Goal: Task Accomplishment & Management: Manage account settings

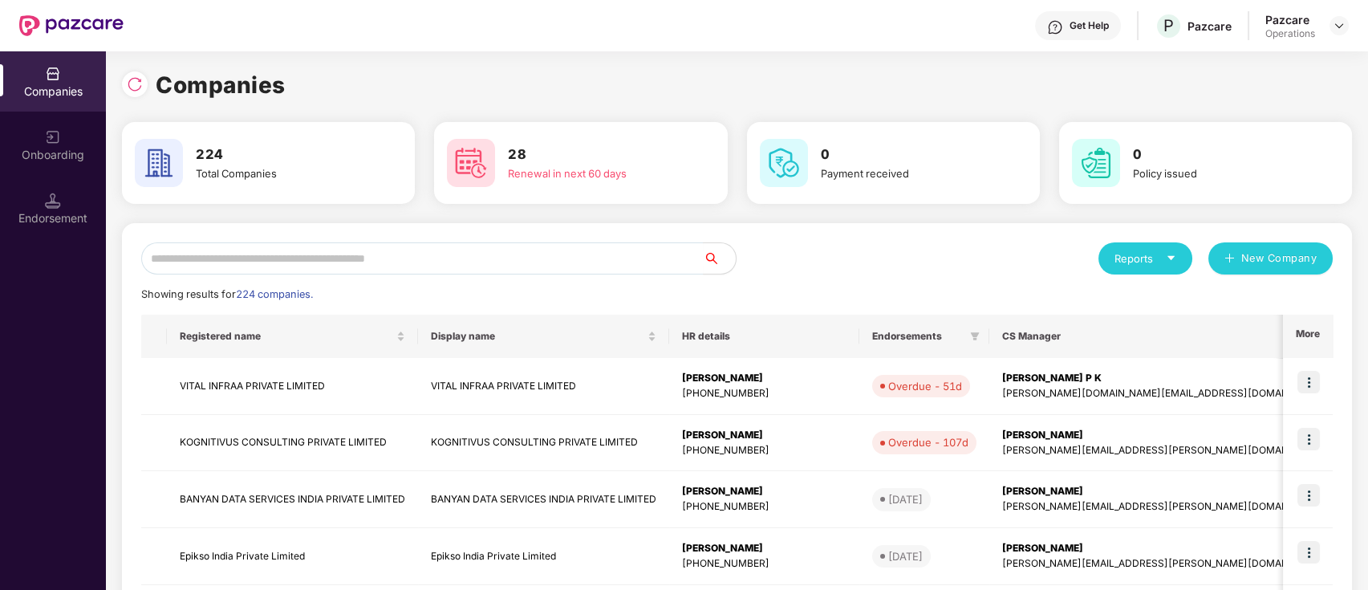
scroll to position [0, 1]
click at [32, 198] on div "Endorsement" at bounding box center [53, 208] width 106 height 60
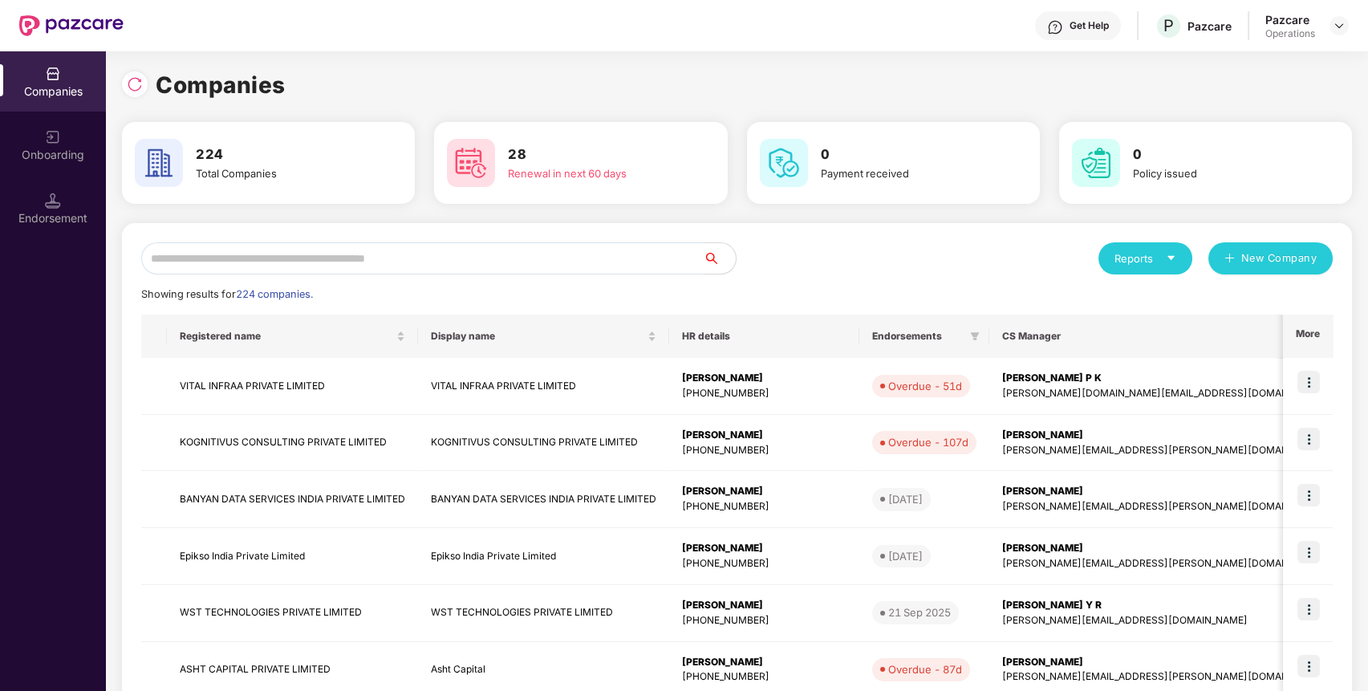
click at [457, 253] on input "text" at bounding box center [422, 258] width 562 height 32
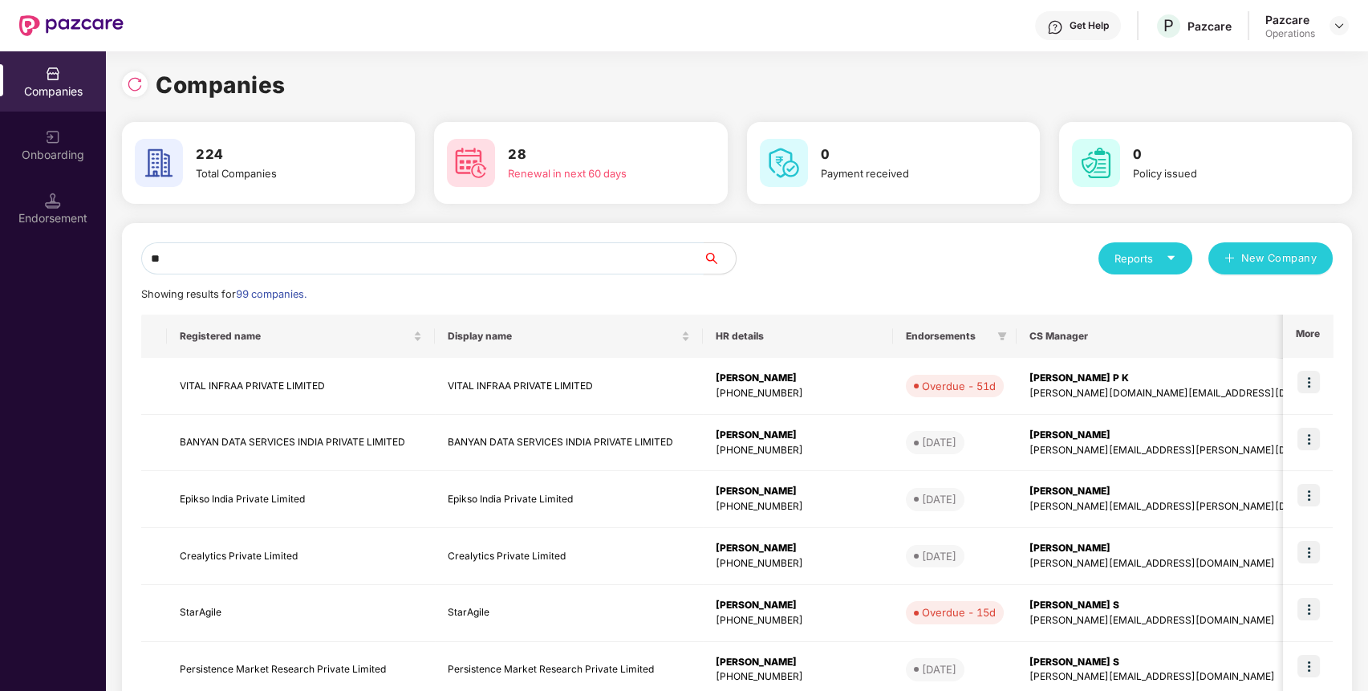
type input "*"
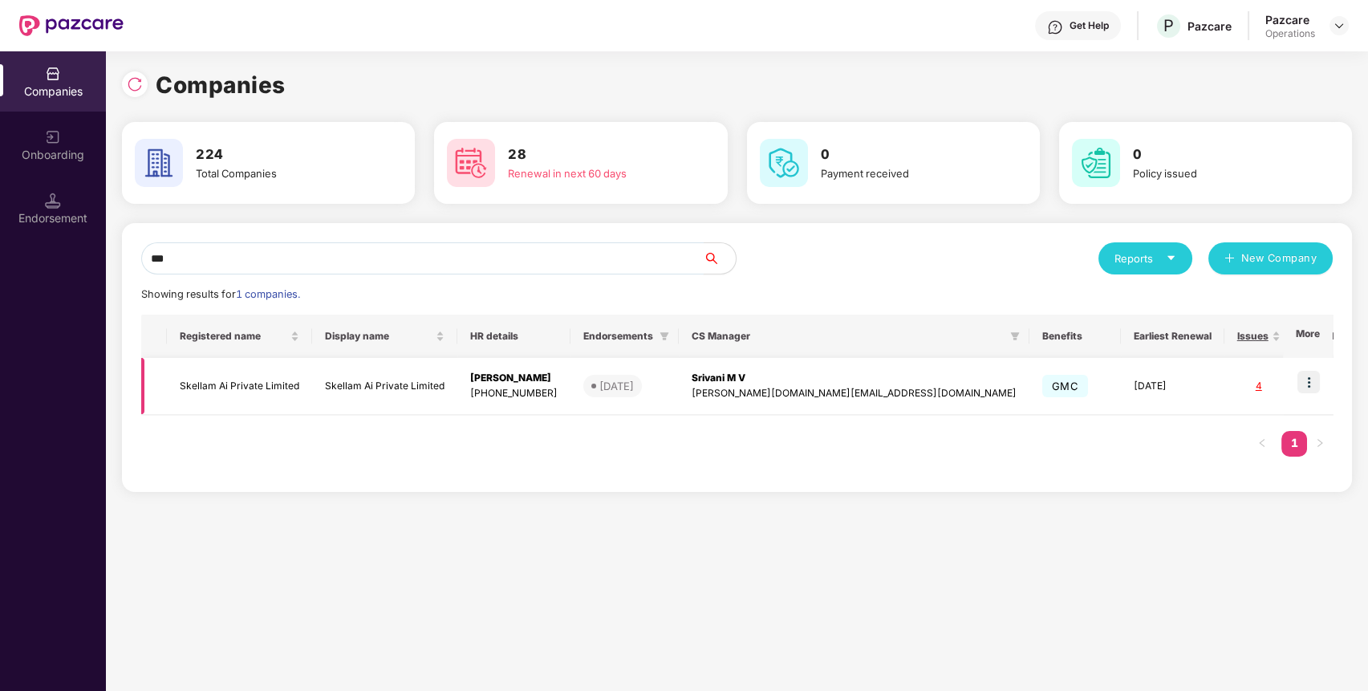
type input "***"
click at [237, 385] on td "Skellam Ai Private Limited" at bounding box center [239, 386] width 145 height 57
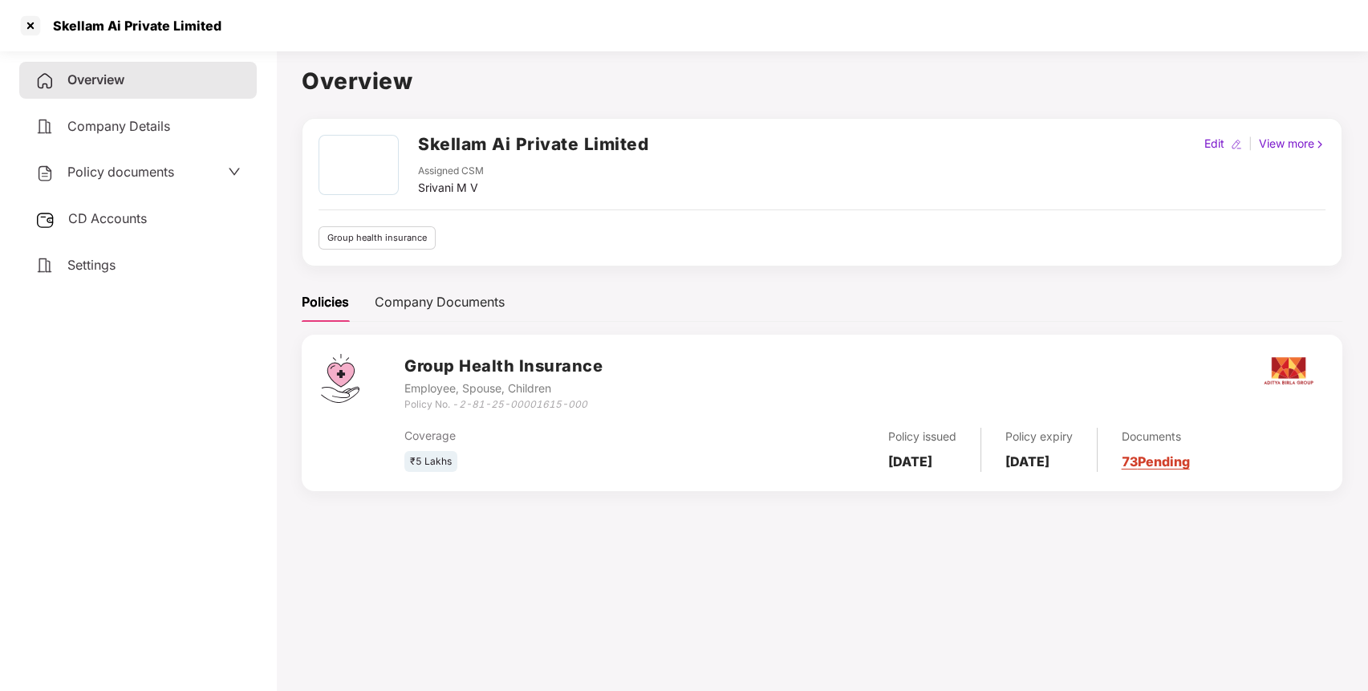
click at [101, 19] on div "Skellam Ai Private Limited" at bounding box center [132, 26] width 178 height 16
copy div "Skellam Ai Private Limited"
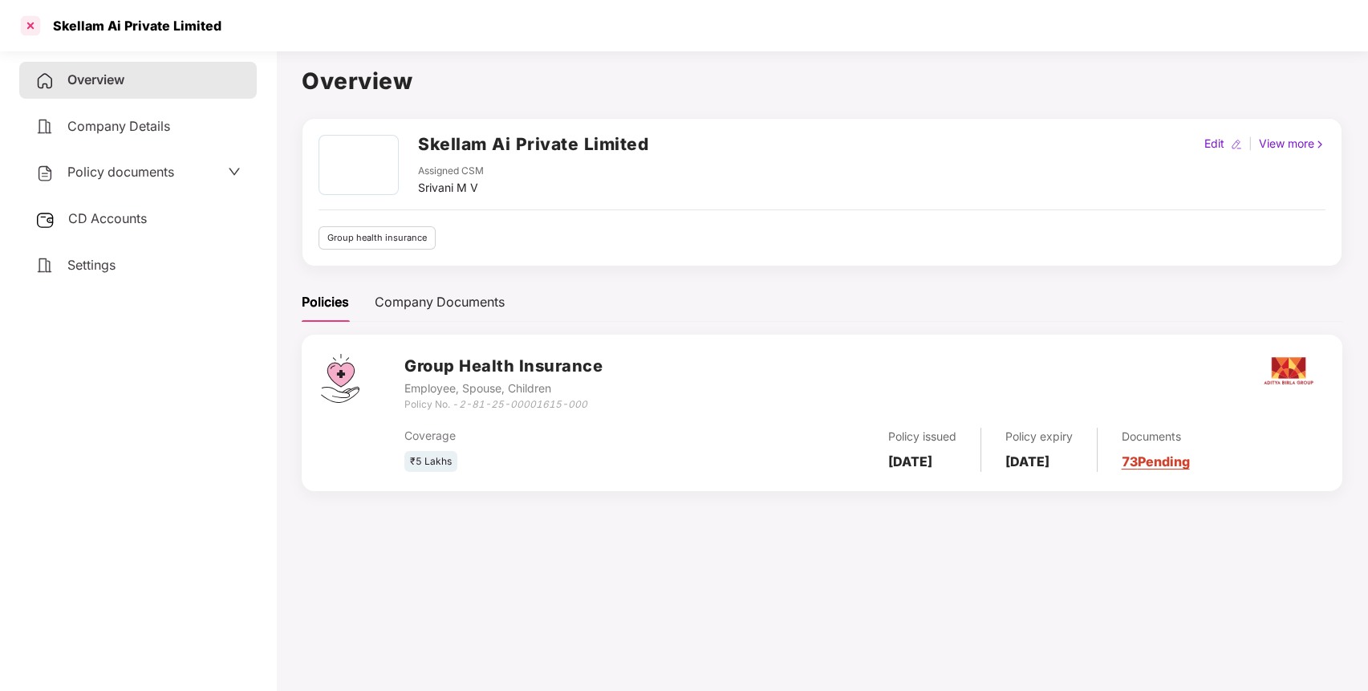
click at [30, 24] on div at bounding box center [31, 26] width 26 height 26
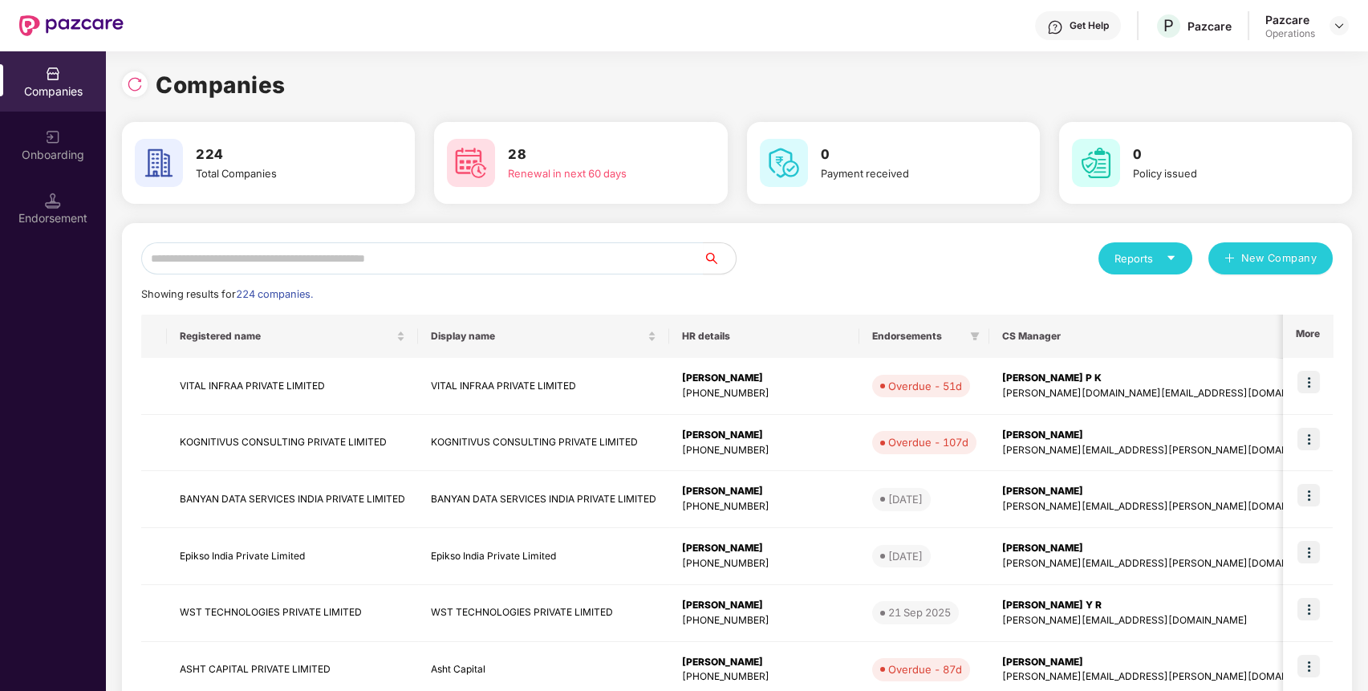
click at [42, 222] on div "Endorsement" at bounding box center [53, 218] width 106 height 16
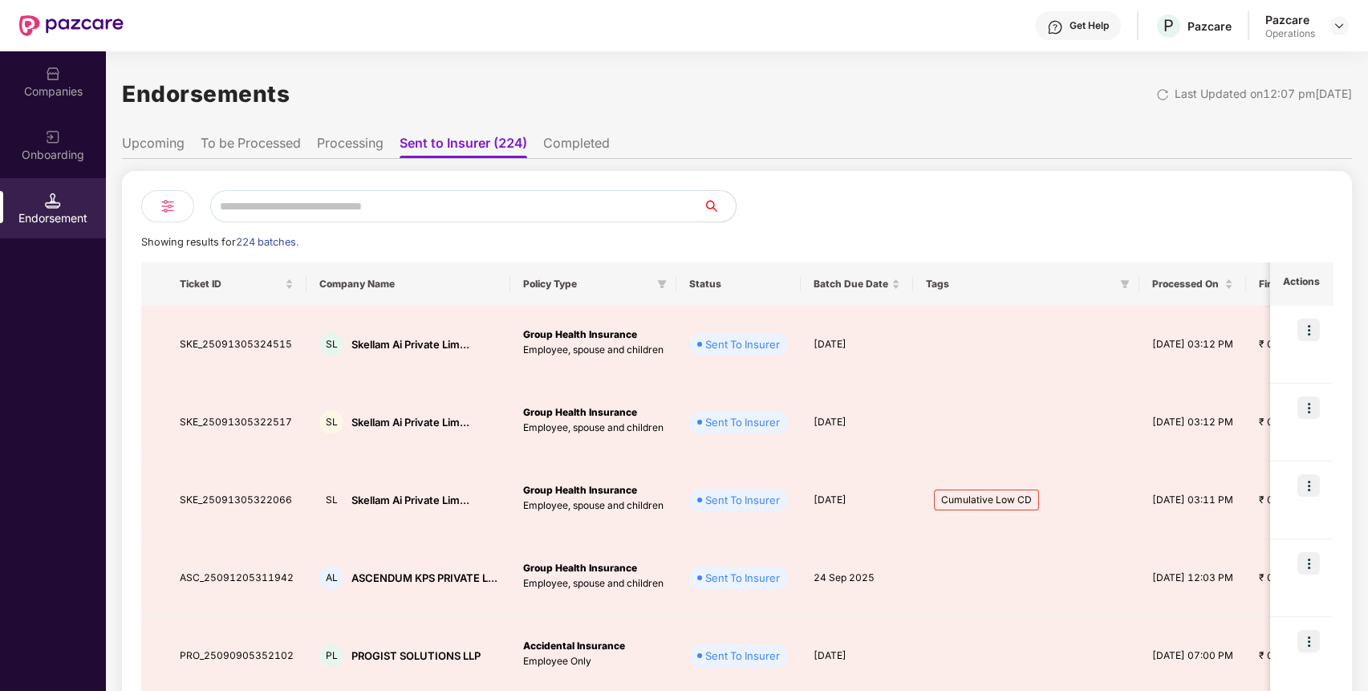
click at [282, 144] on li "To be Processed" at bounding box center [251, 146] width 100 height 23
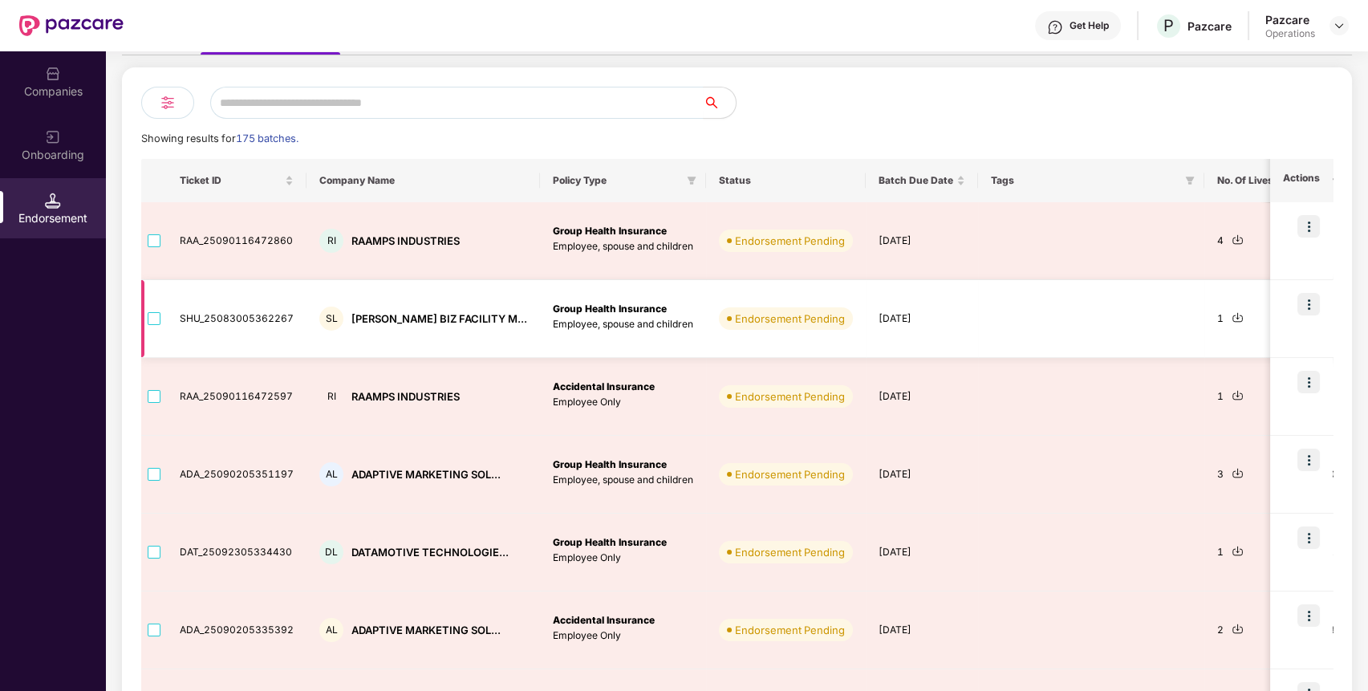
scroll to position [104, 0]
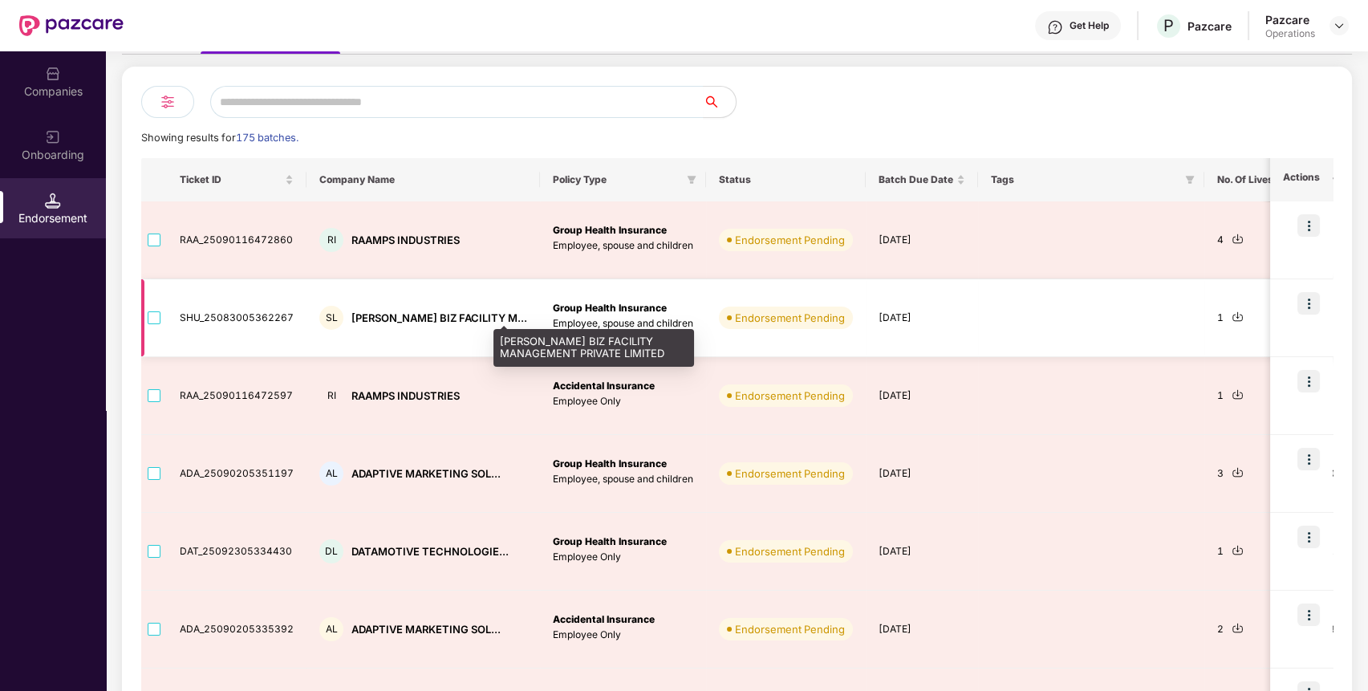
click at [419, 310] on div "SHUBHAM BIZ FACILITY M..." at bounding box center [439, 317] width 176 height 15
copy div "SHUBHAM BIZ FACILITY M..."
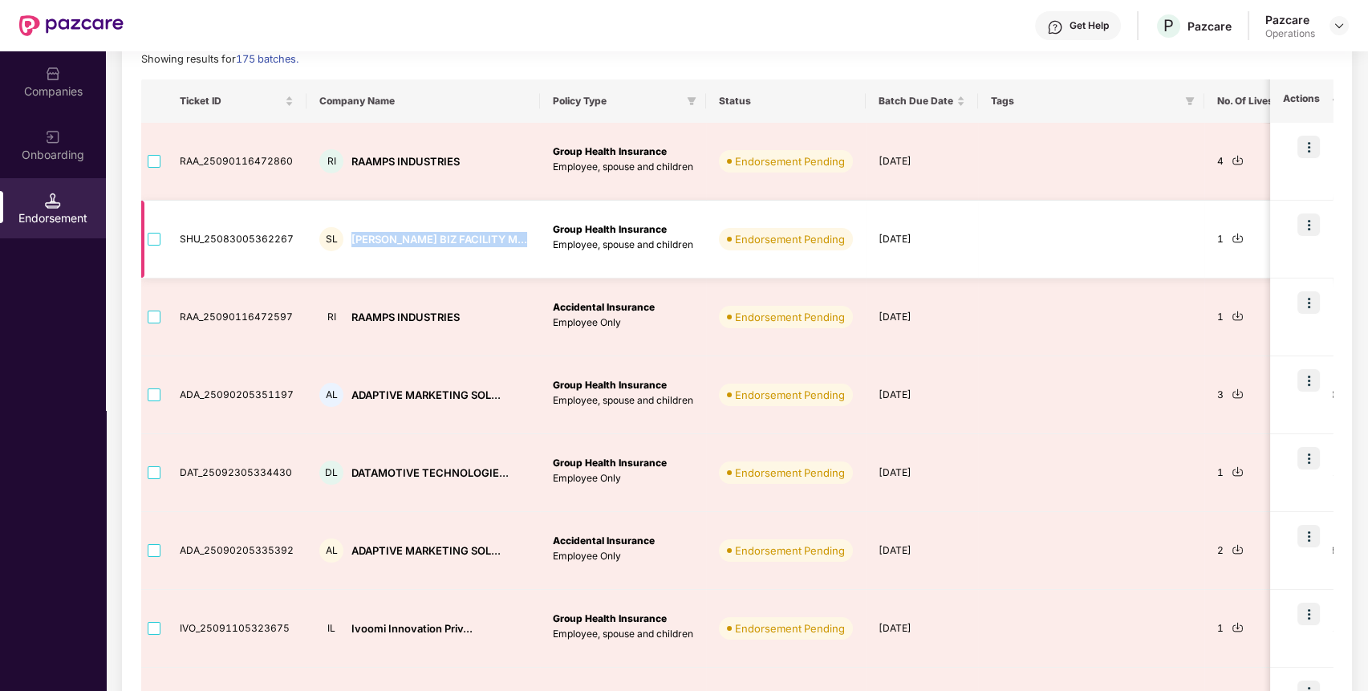
scroll to position [198, 0]
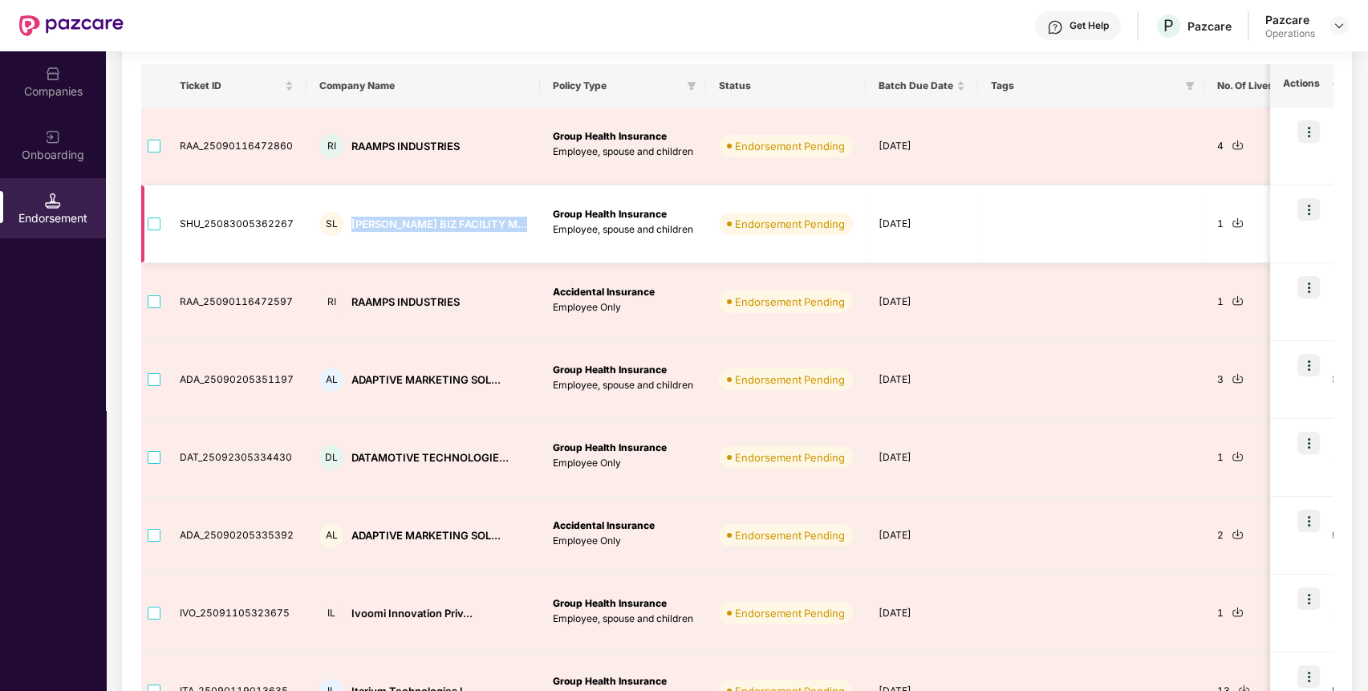
click at [1232, 224] on img at bounding box center [1238, 223] width 12 height 12
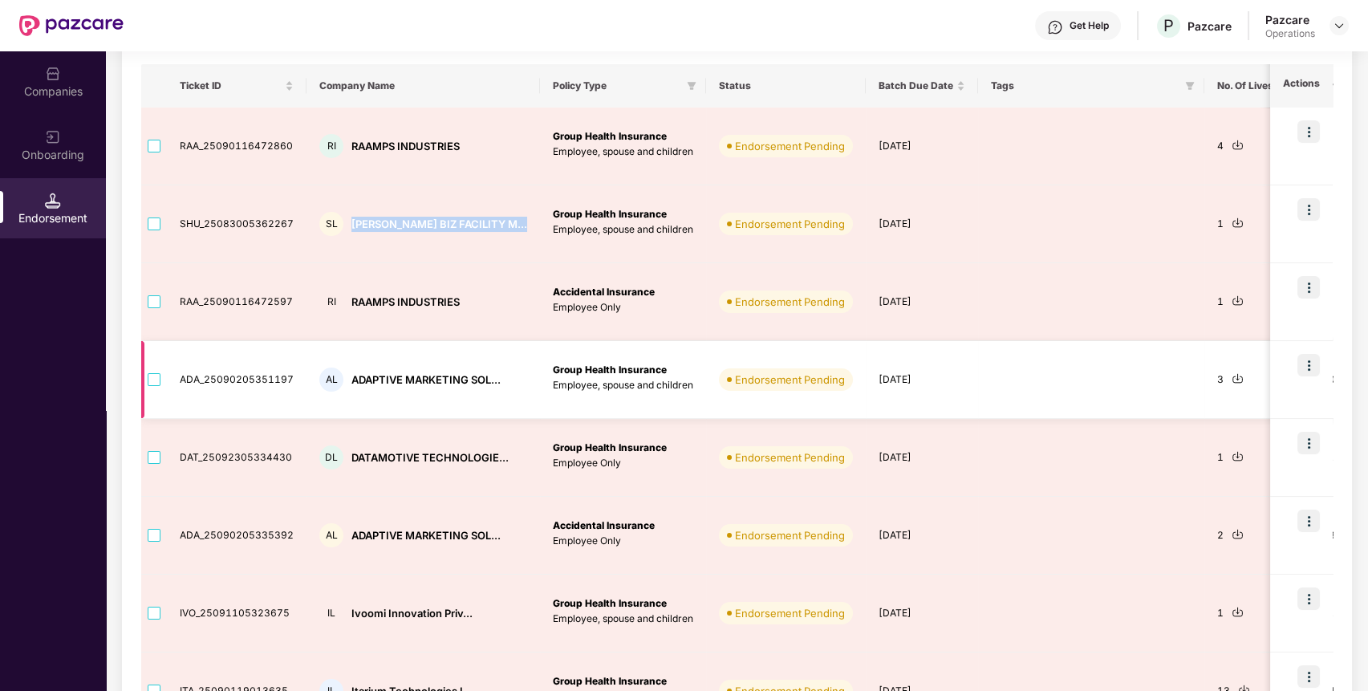
copy div "SHUBHAM BIZ FACILITY M..."
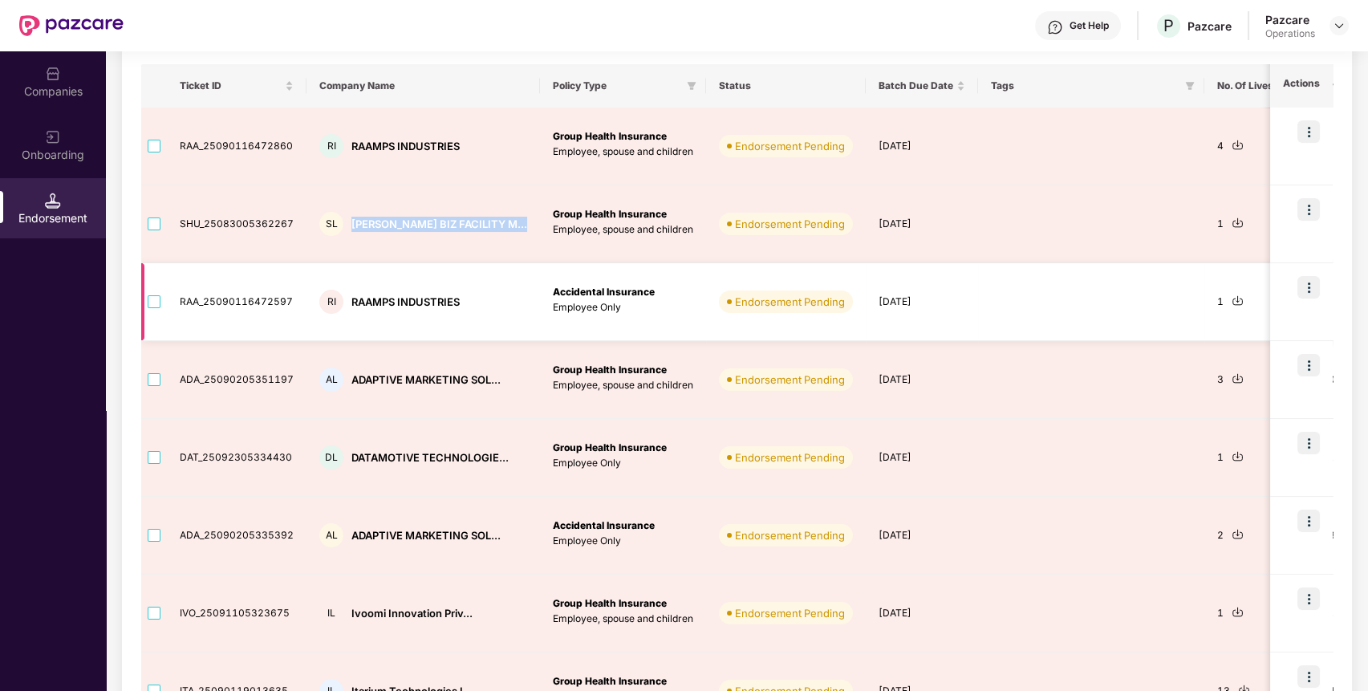
copy div "SHUBHAM BIZ FACILITY M..."
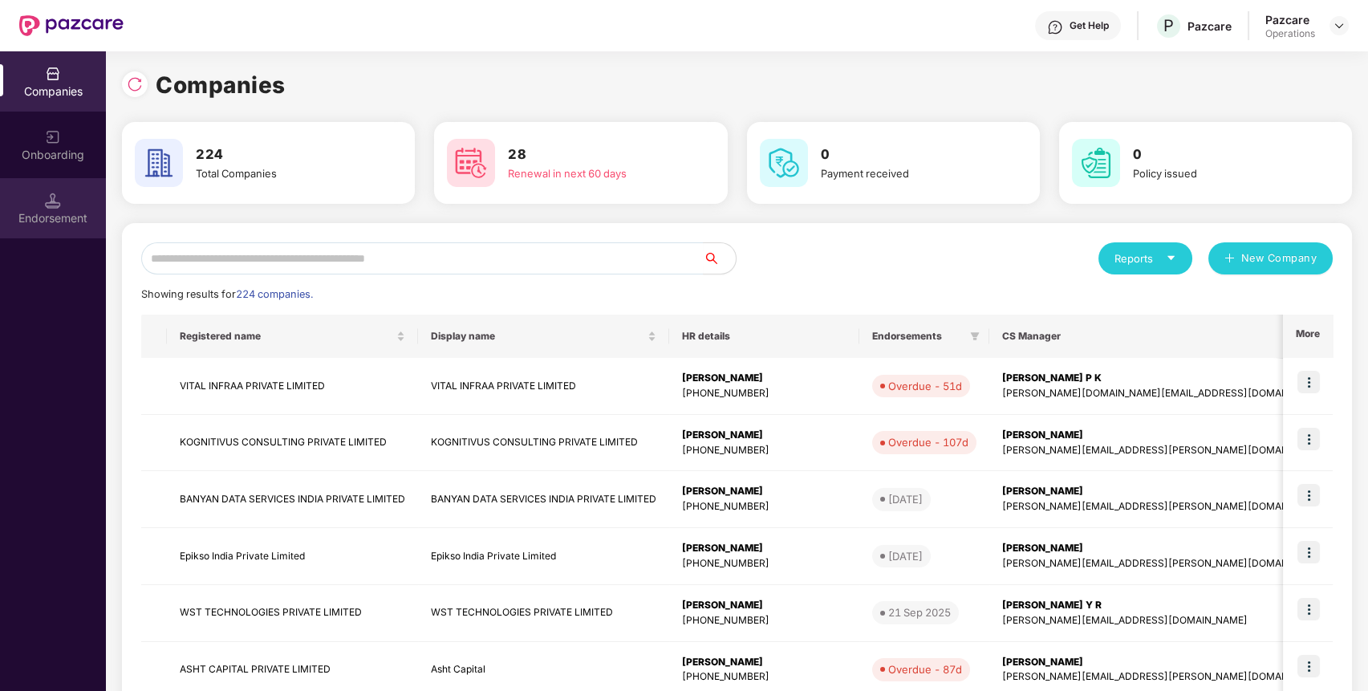
click at [39, 187] on div "Endorsement" at bounding box center [53, 208] width 106 height 60
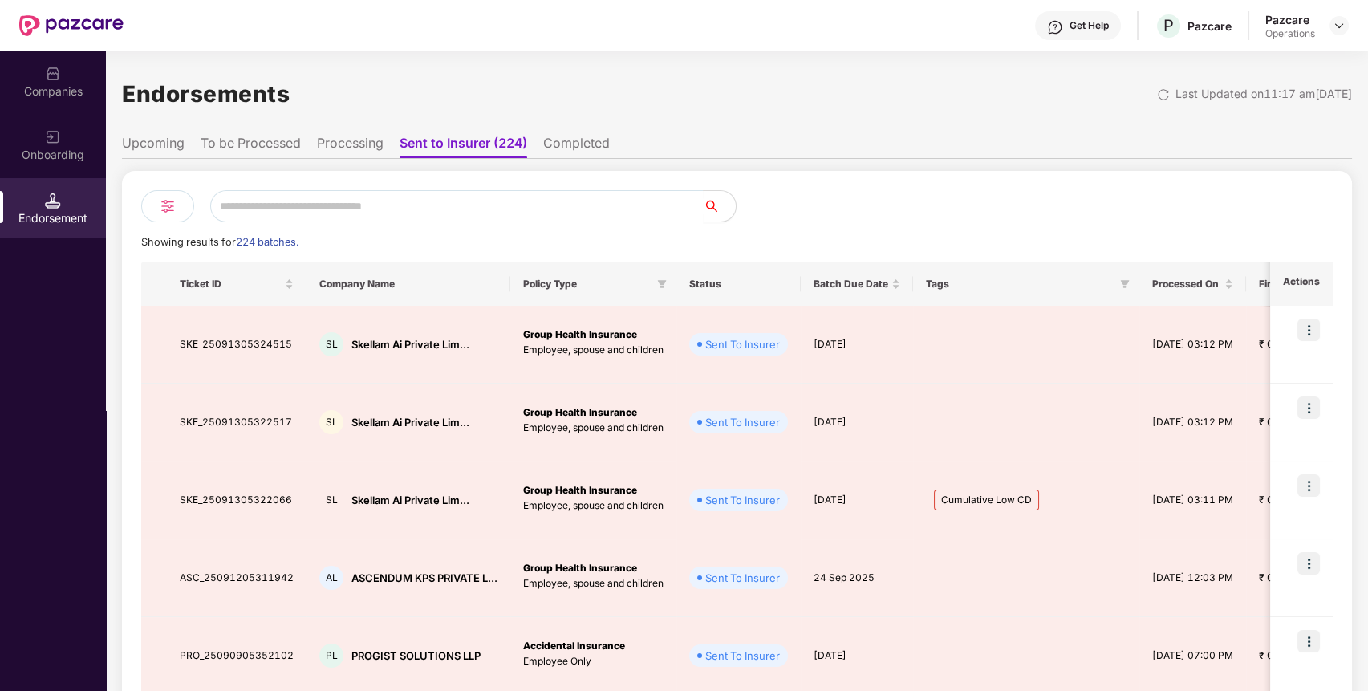
click at [267, 136] on li "To be Processed" at bounding box center [251, 146] width 100 height 23
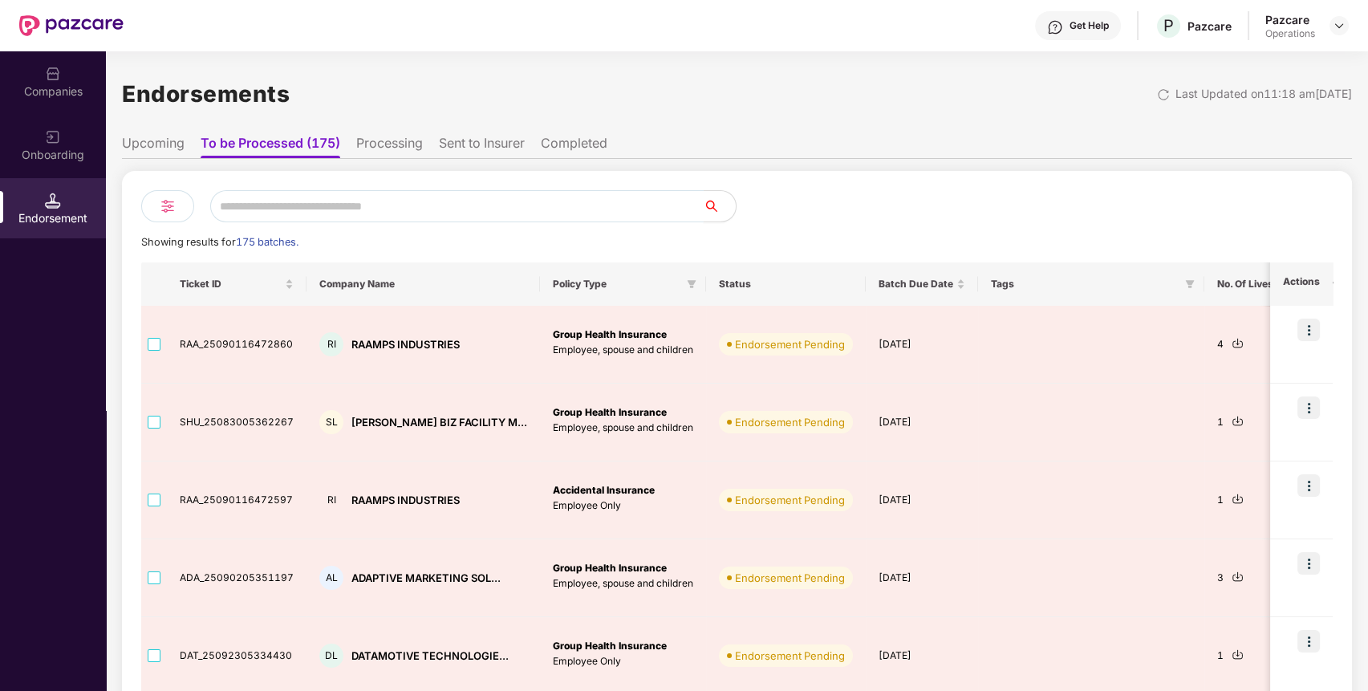
click at [274, 216] on input "text" at bounding box center [456, 206] width 493 height 32
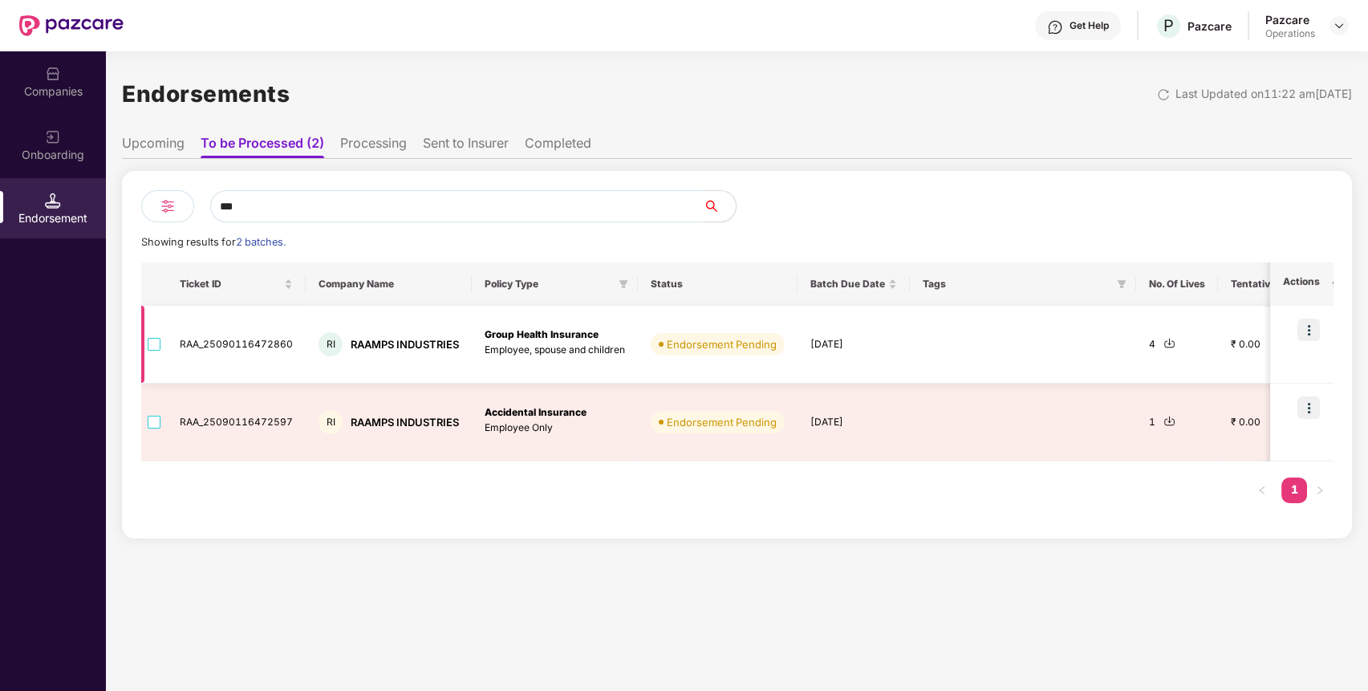
type input "***"
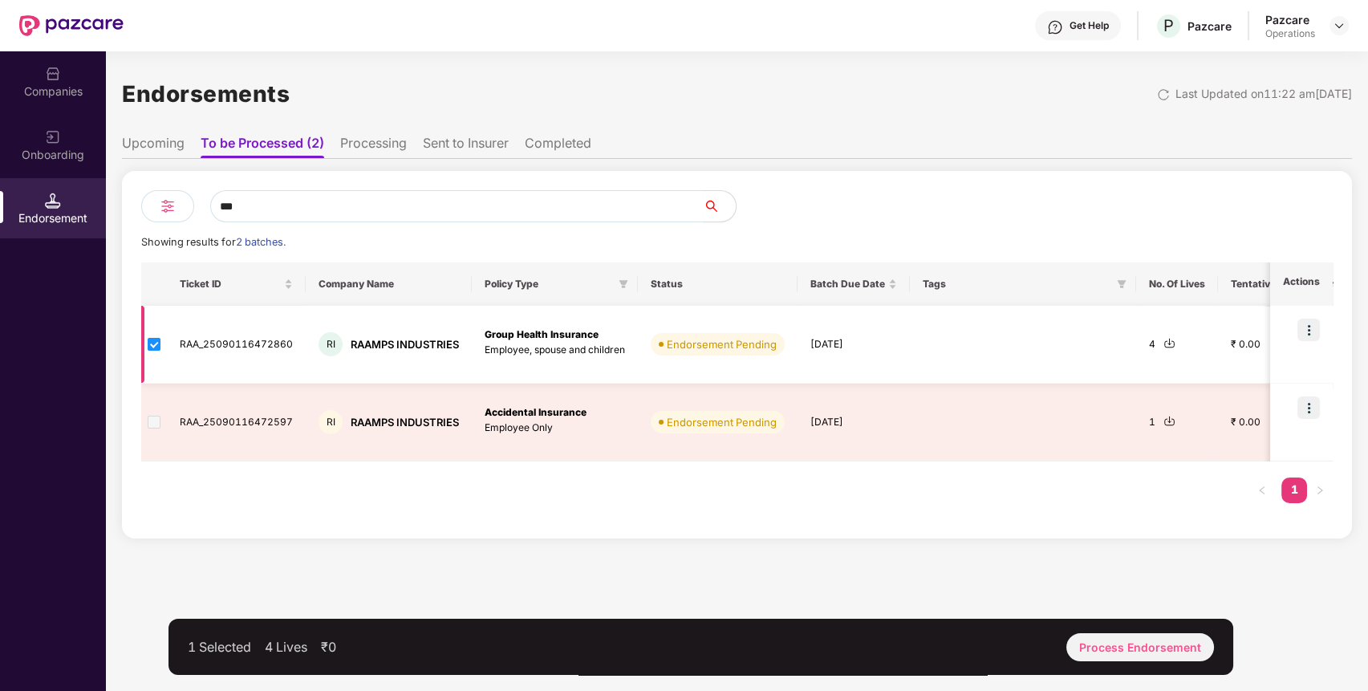
click at [1171, 343] on img at bounding box center [1169, 343] width 12 height 12
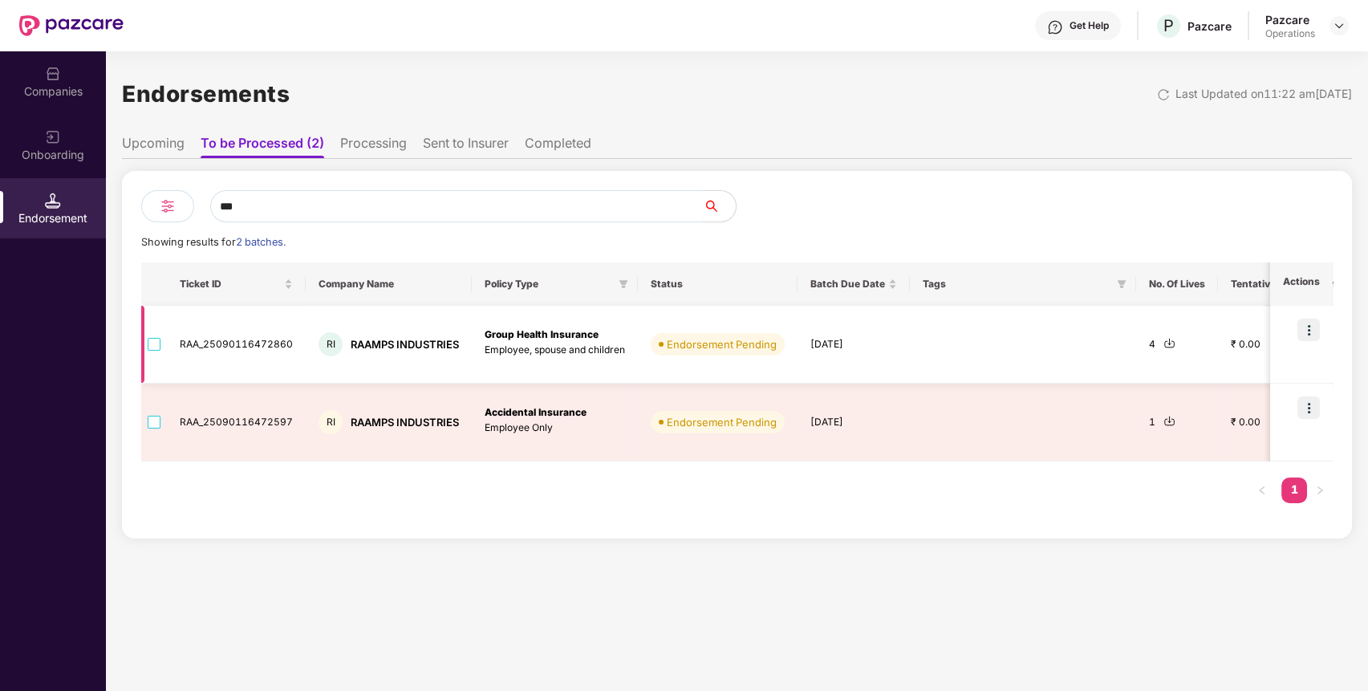
click at [408, 347] on div "RAAMPS INDUSTRIES" at bounding box center [405, 344] width 108 height 15
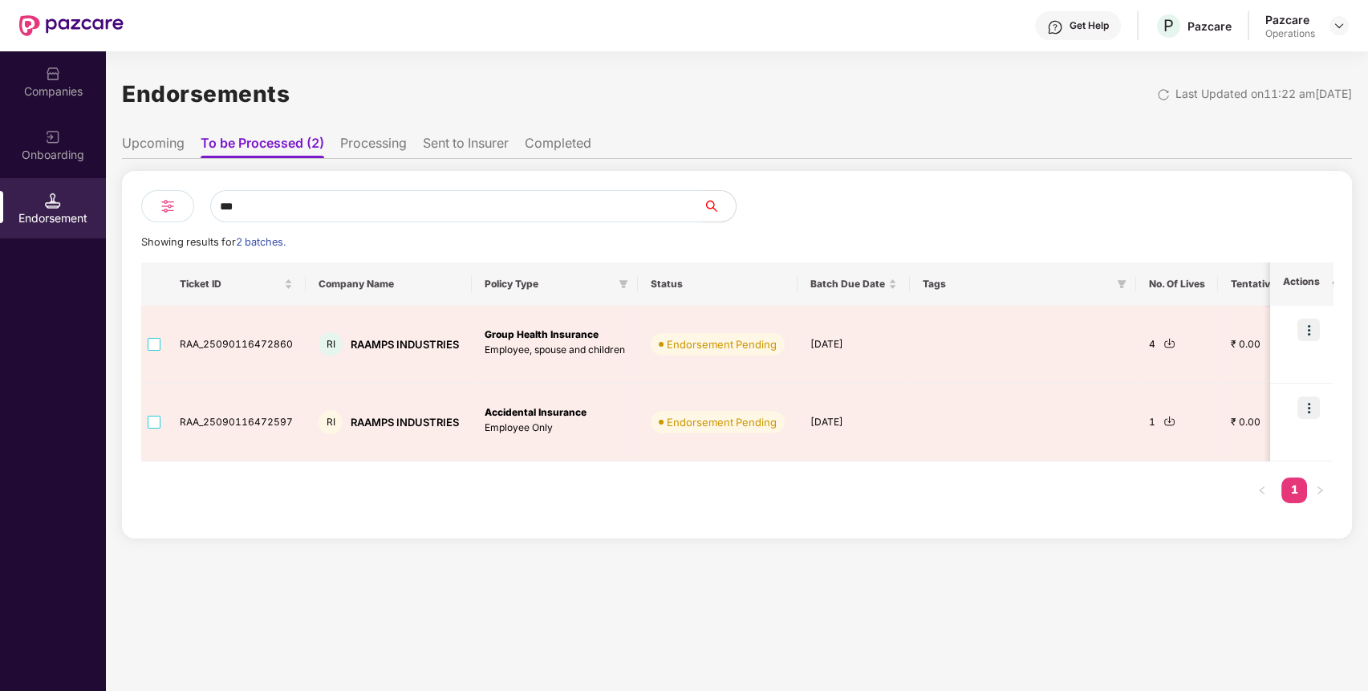
click at [43, 198] on div "Endorsement" at bounding box center [53, 208] width 106 height 60
click at [165, 147] on li "Upcoming" at bounding box center [153, 146] width 63 height 23
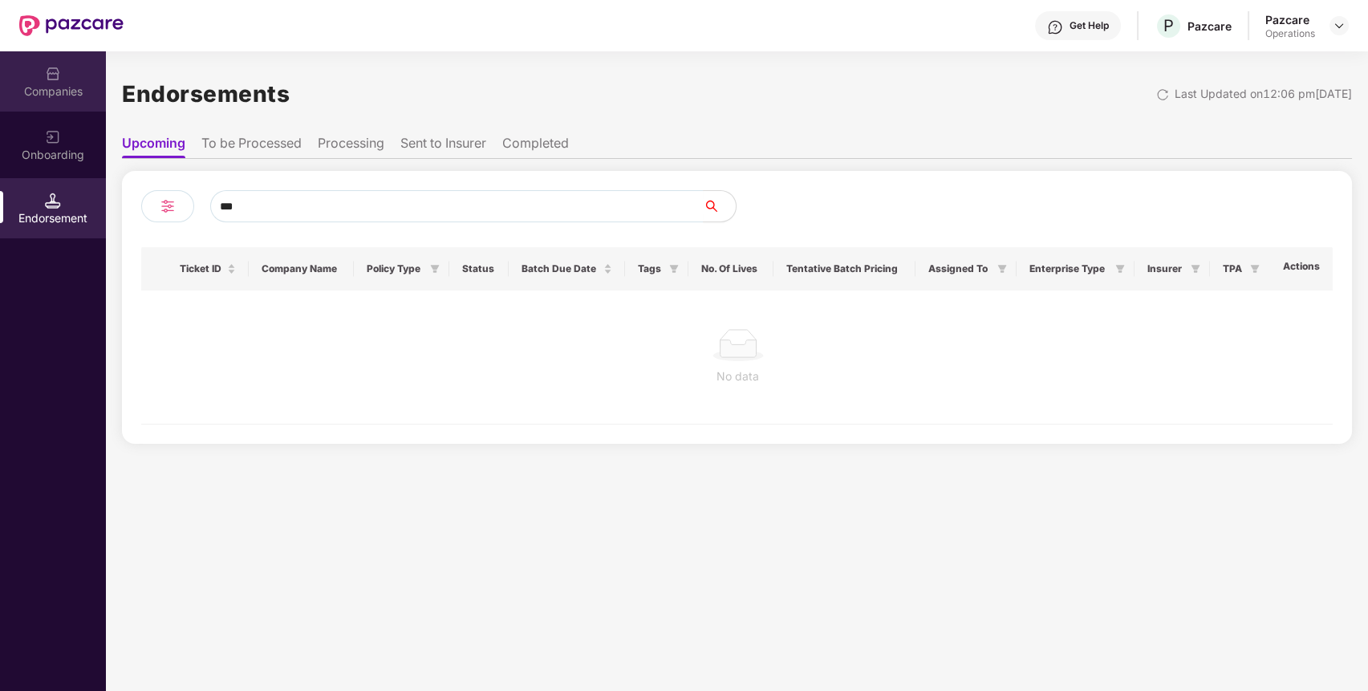
click at [59, 69] on img at bounding box center [53, 74] width 16 height 16
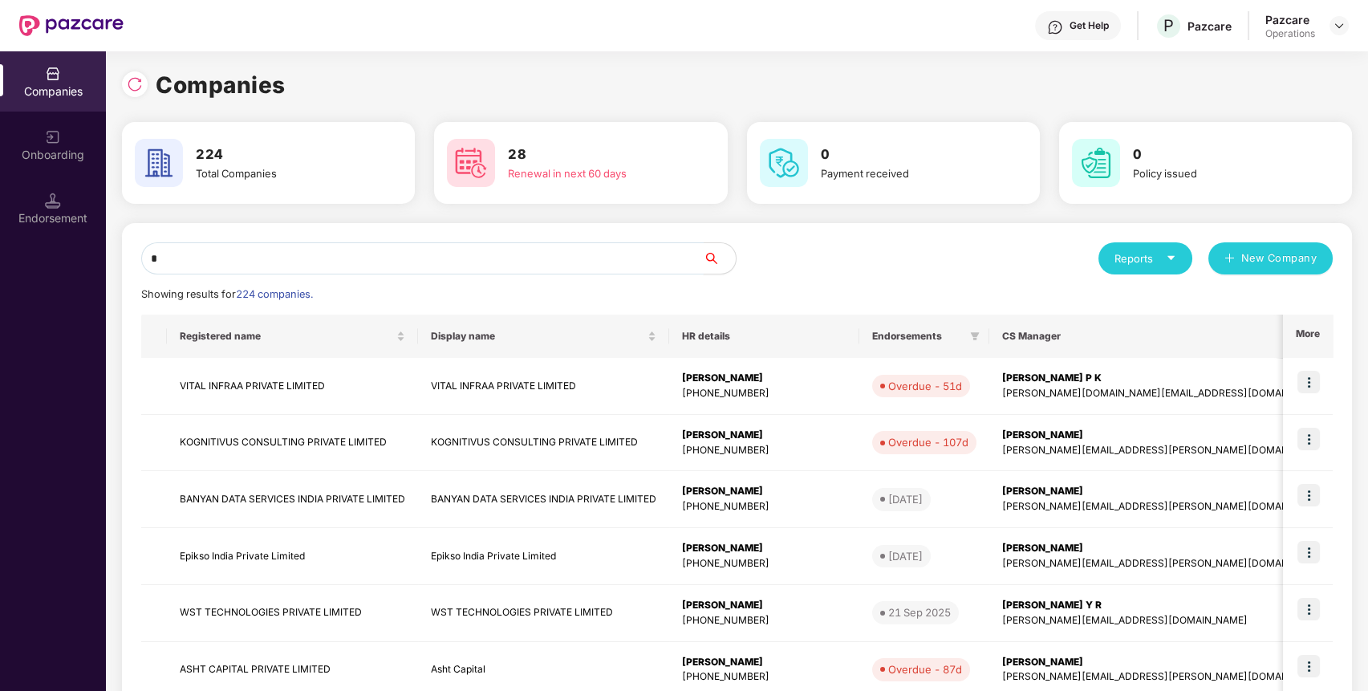
click at [236, 264] on input "*" at bounding box center [422, 258] width 562 height 32
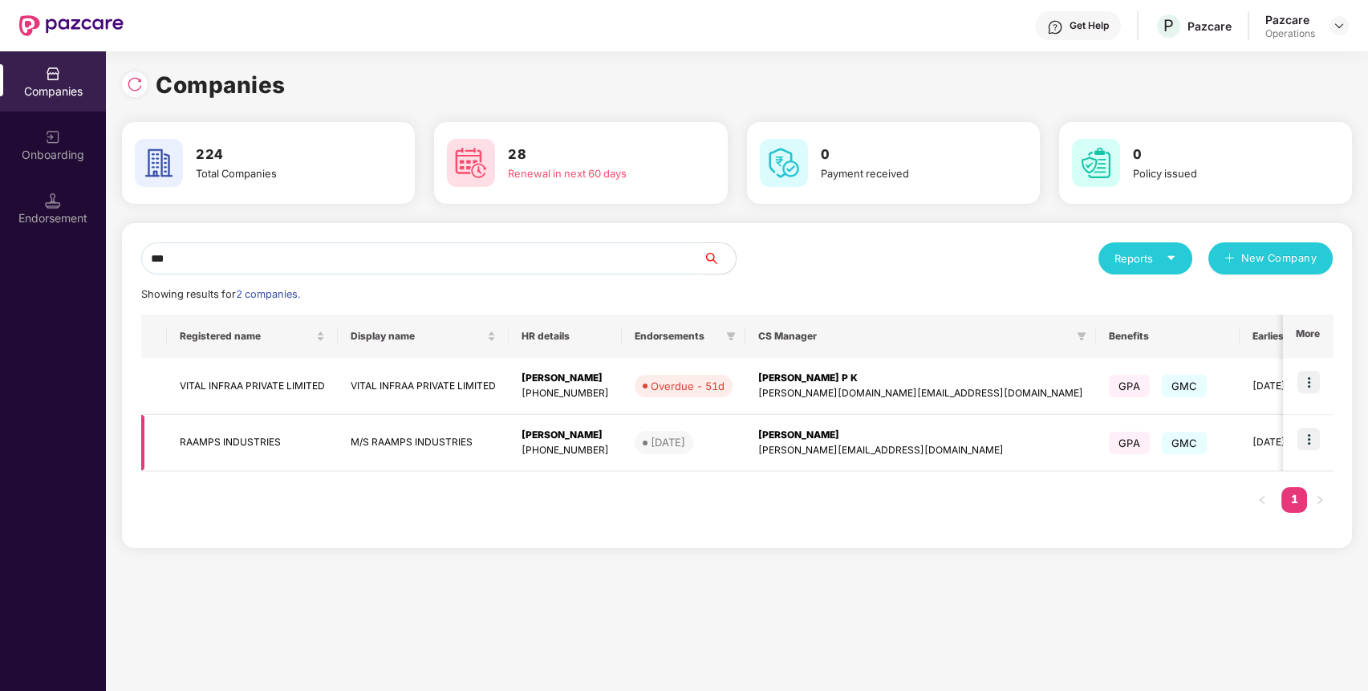
type input "***"
click at [260, 428] on td "RAAMPS INDUSTRIES" at bounding box center [252, 443] width 171 height 57
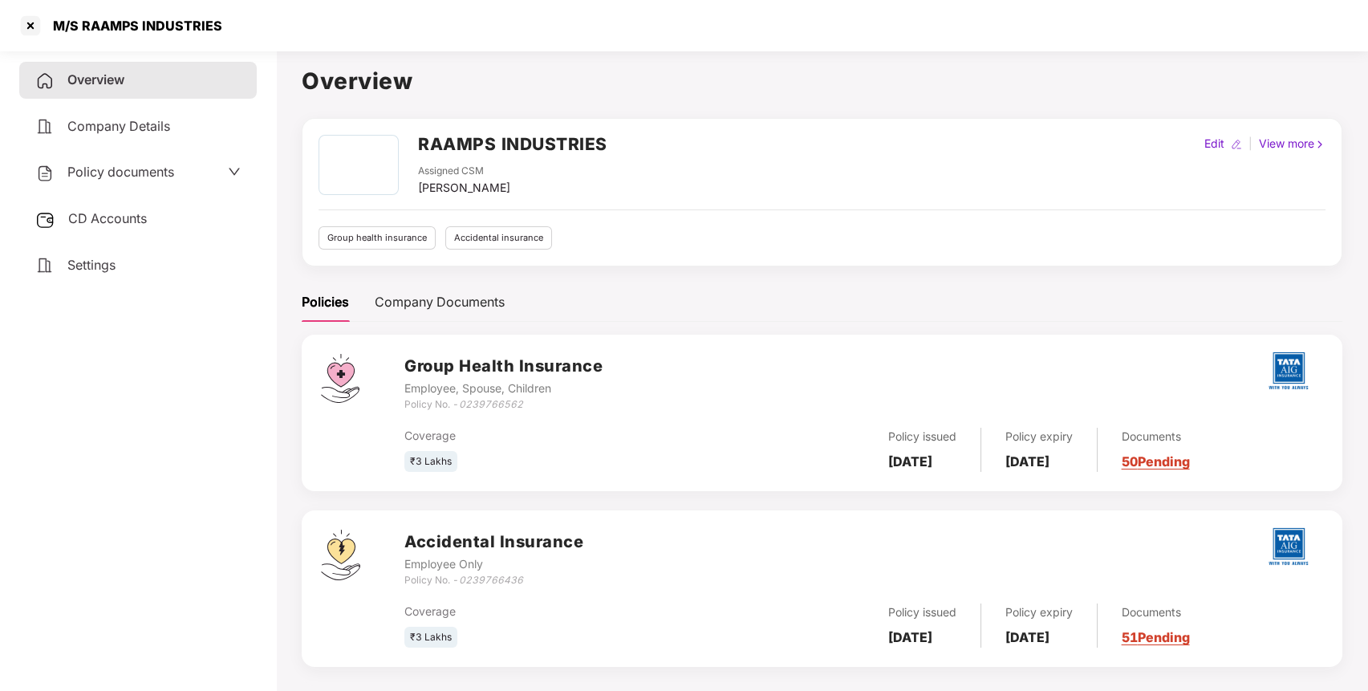
click at [443, 140] on h2 "RAAMPS INDUSTRIES" at bounding box center [512, 144] width 189 height 26
copy h2 "RAAMPS INDUSTRIES"
click at [443, 140] on h2 "RAAMPS INDUSTRIES" at bounding box center [512, 144] width 189 height 26
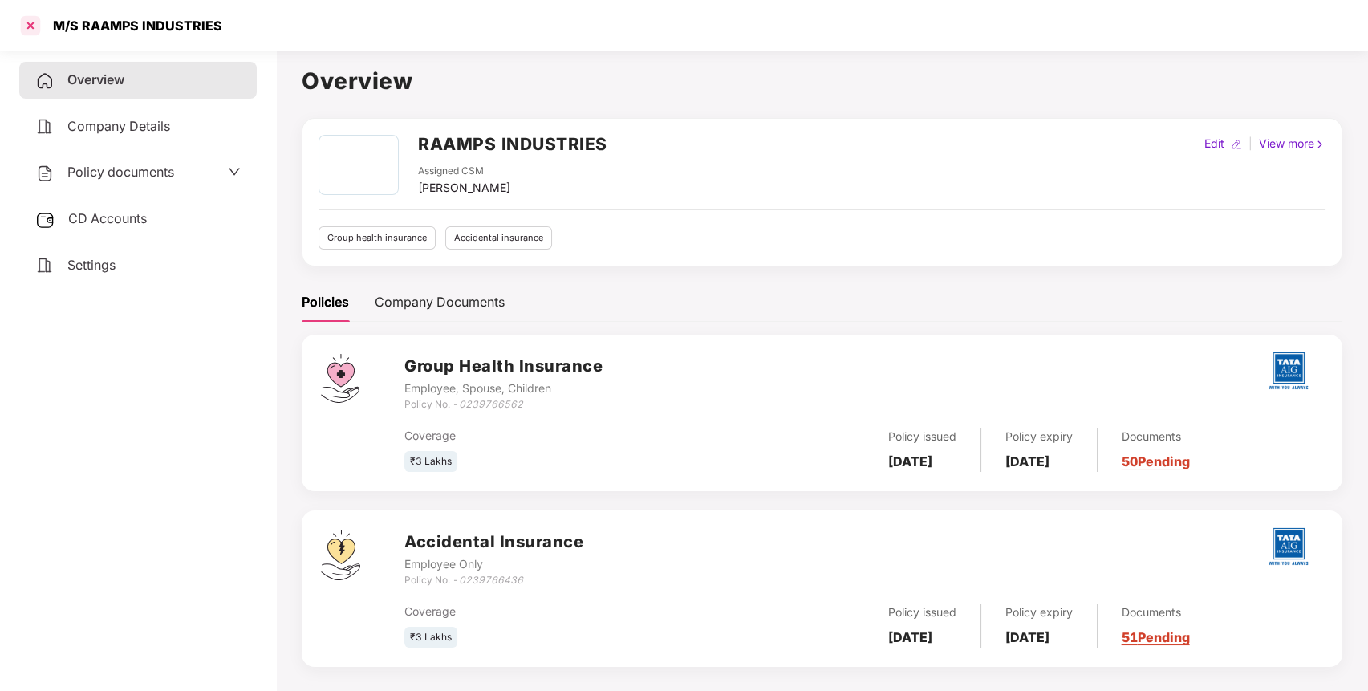
click at [37, 30] on div at bounding box center [31, 26] width 26 height 26
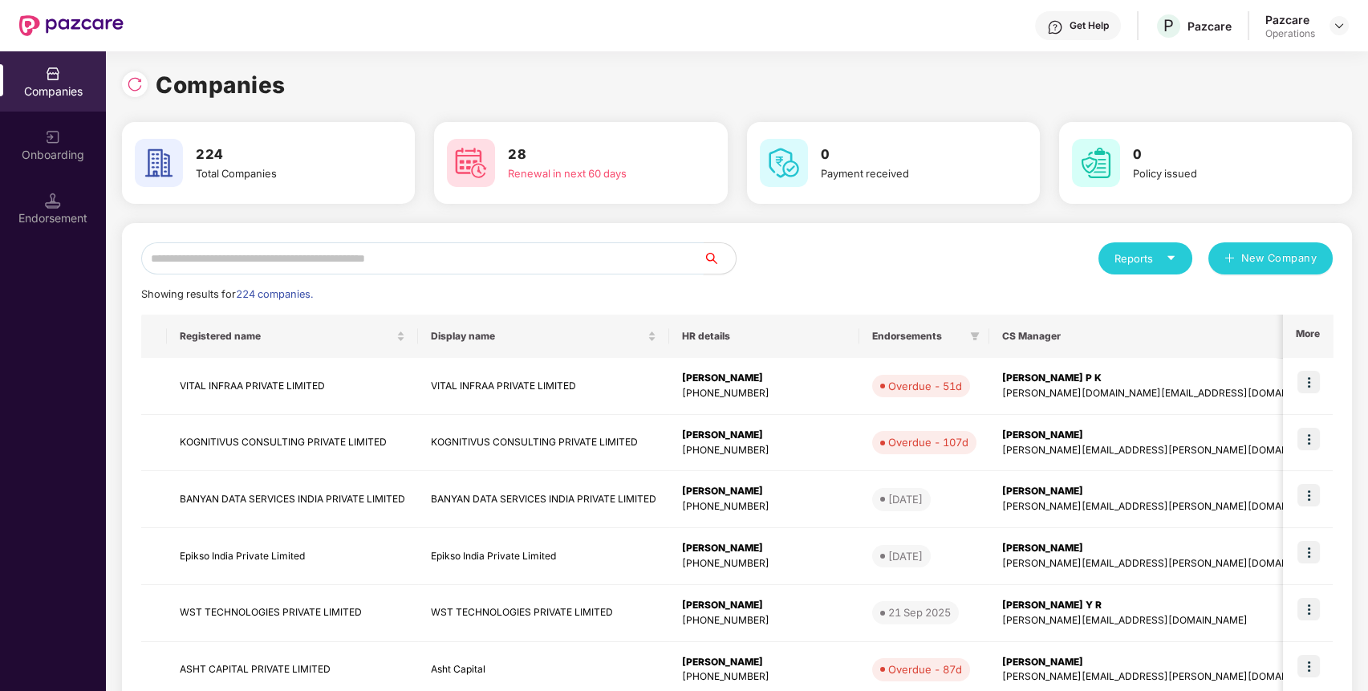
click at [306, 251] on input "text" at bounding box center [422, 258] width 562 height 32
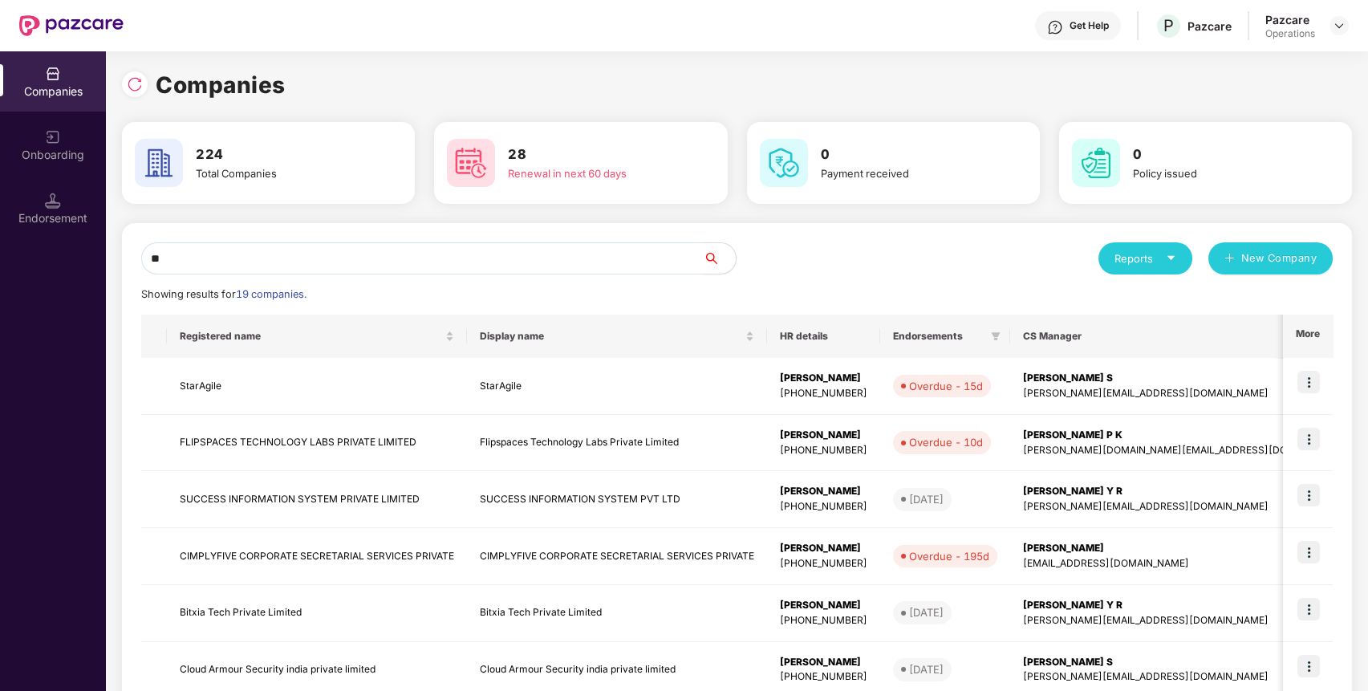
type input "*"
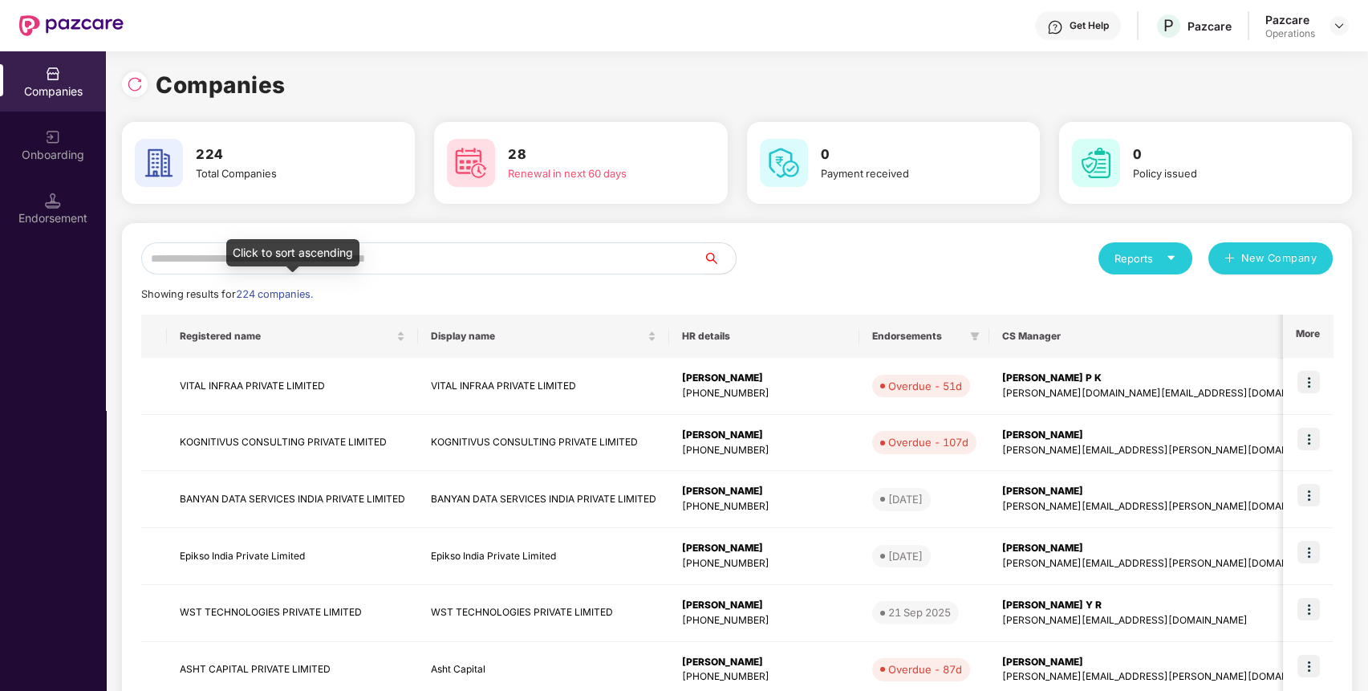
type input "*"
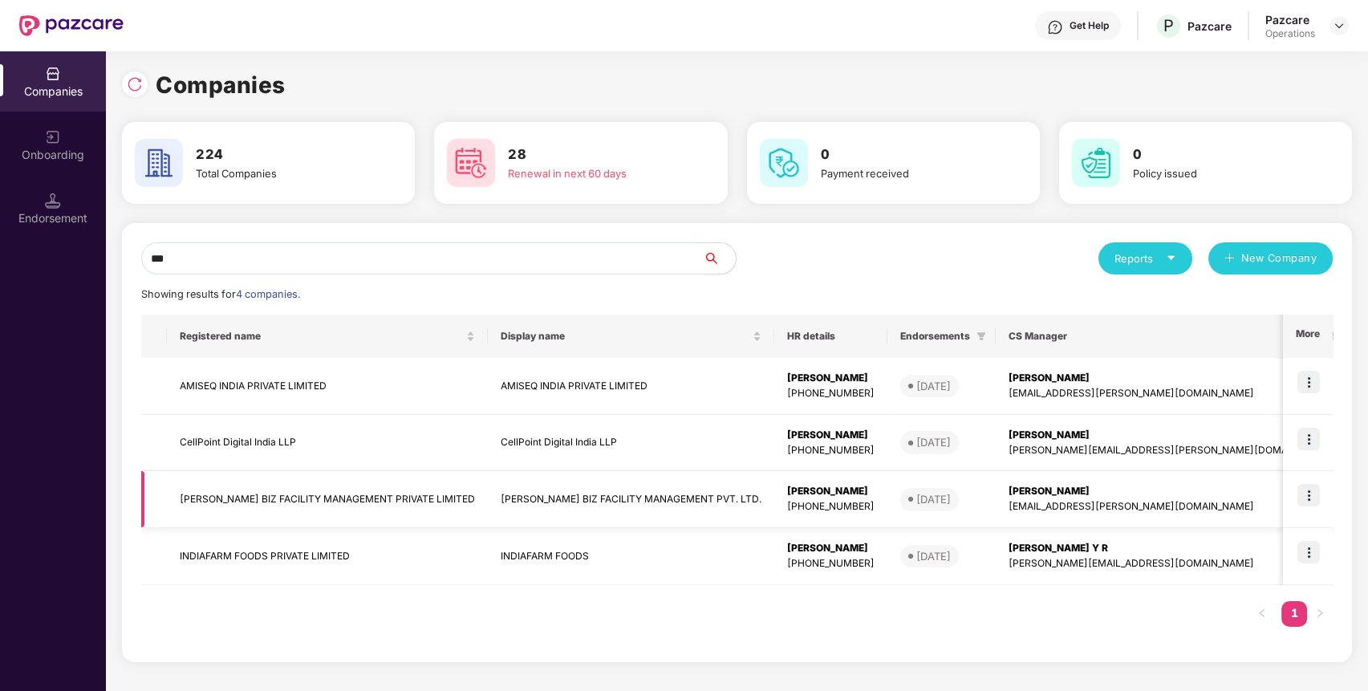
type input "***"
click at [254, 507] on td "[PERSON_NAME] BIZ FACILITY MANAGEMENT PRIVATE LIMITED" at bounding box center [327, 499] width 321 height 57
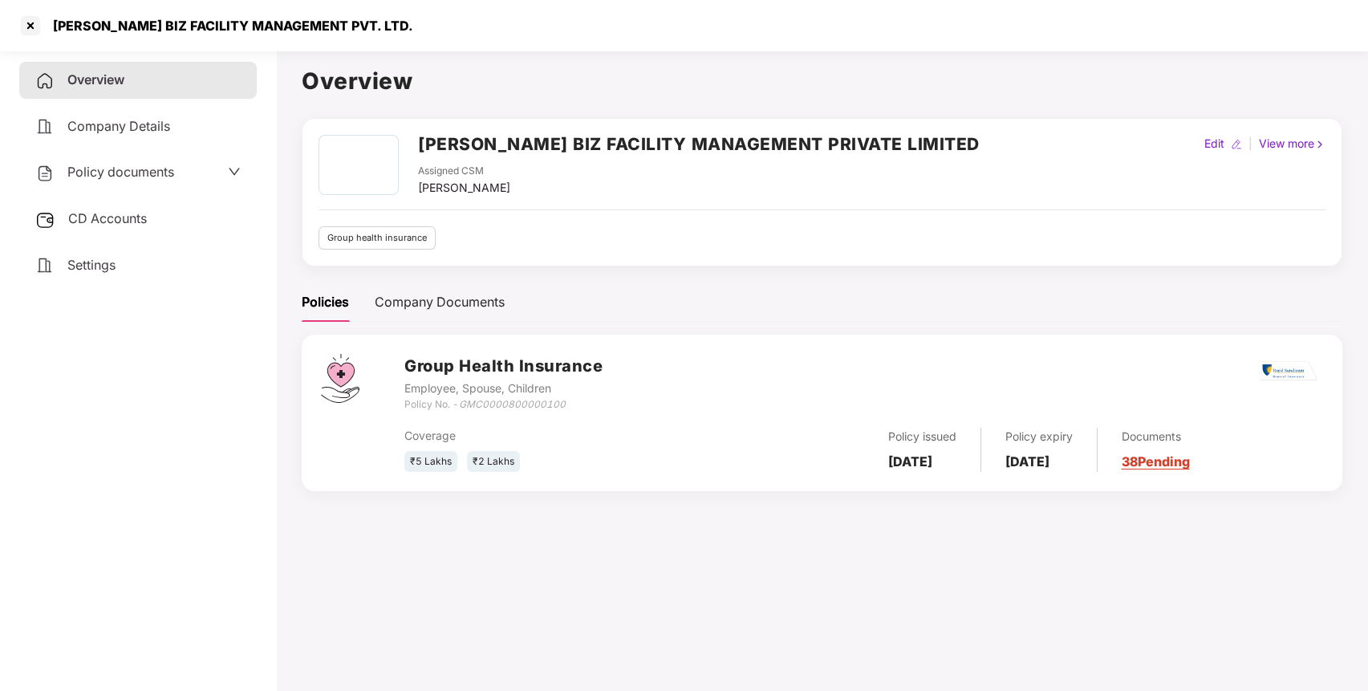
click at [436, 139] on h2 "[PERSON_NAME] BIZ FACILITY MANAGEMENT PRIVATE LIMITED" at bounding box center [699, 144] width 562 height 26
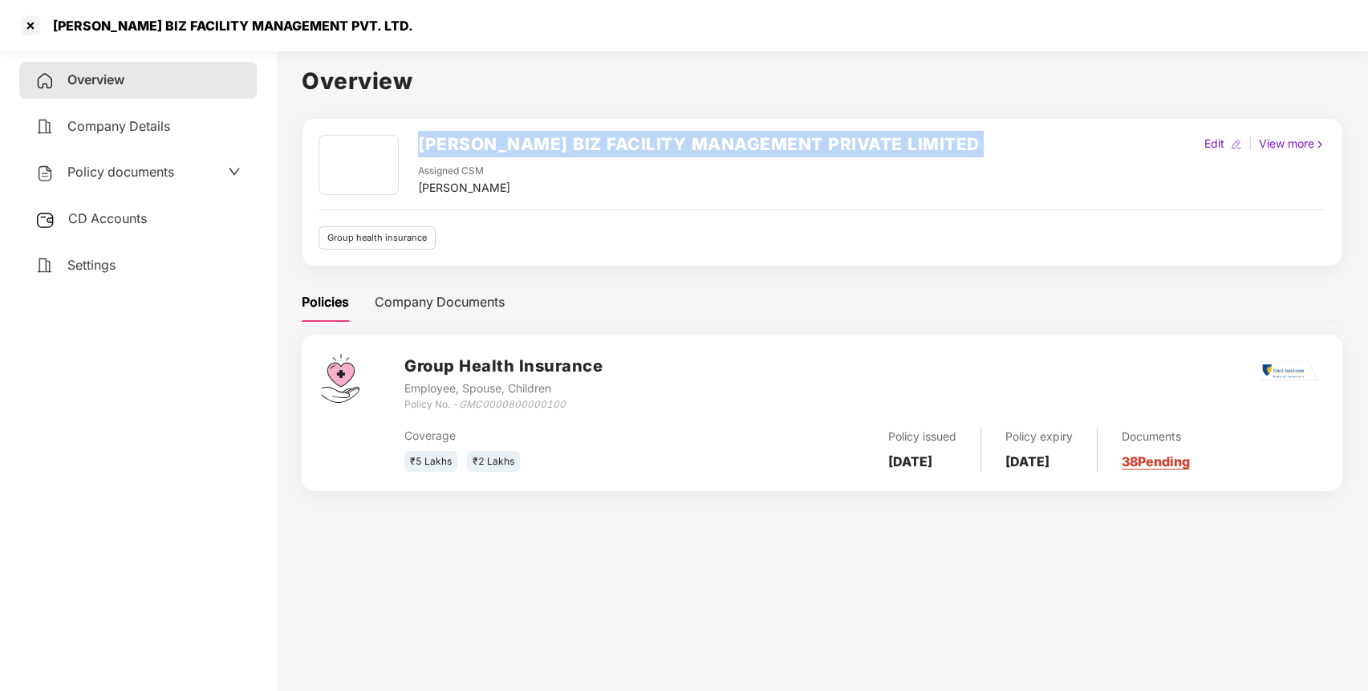
click at [436, 139] on h2 "[PERSON_NAME] BIZ FACILITY MANAGEMENT PRIVATE LIMITED" at bounding box center [699, 144] width 562 height 26
copy h2 "[PERSON_NAME] BIZ FACILITY MANAGEMENT PRIVATE LIMITED"
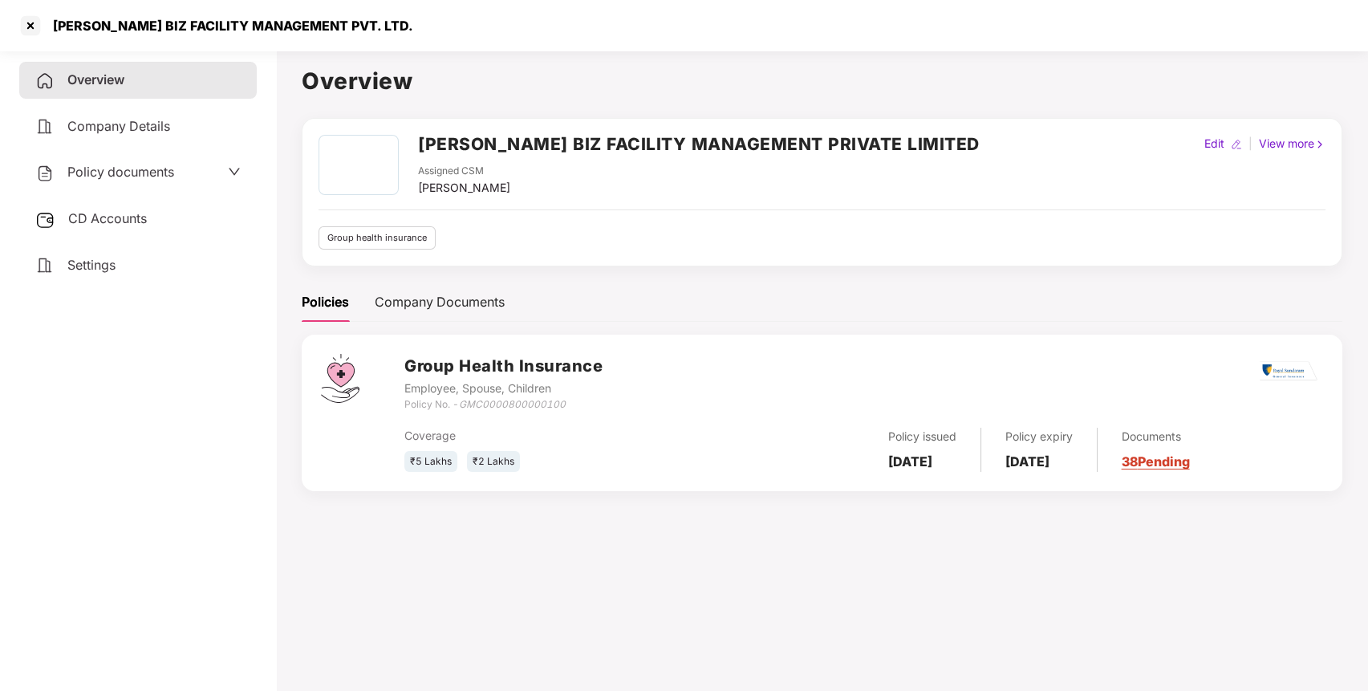
click at [486, 213] on div "[PERSON_NAME] BIZ FACILITY MANAGEMENT PRIVATE LIMITED Assigned CSM [PERSON_NAME…" at bounding box center [822, 192] width 1007 height 115
